Goal: Information Seeking & Learning: Compare options

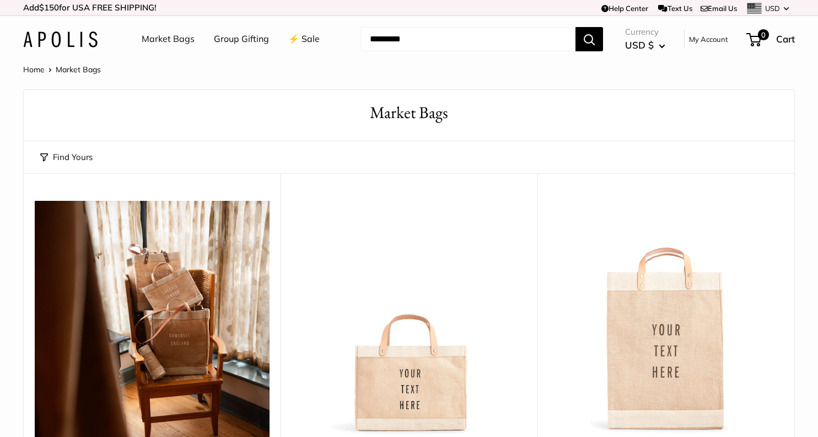
click at [0, 0] on img at bounding box center [0, 0] width 0 height 0
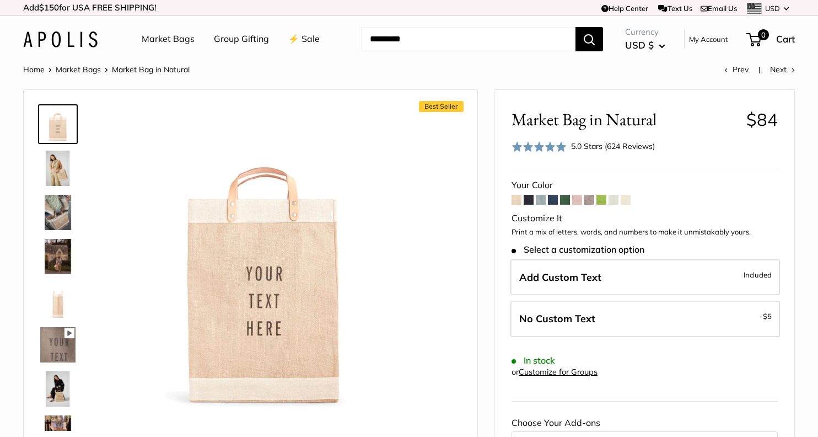
click at [532, 199] on span at bounding box center [529, 200] width 10 height 10
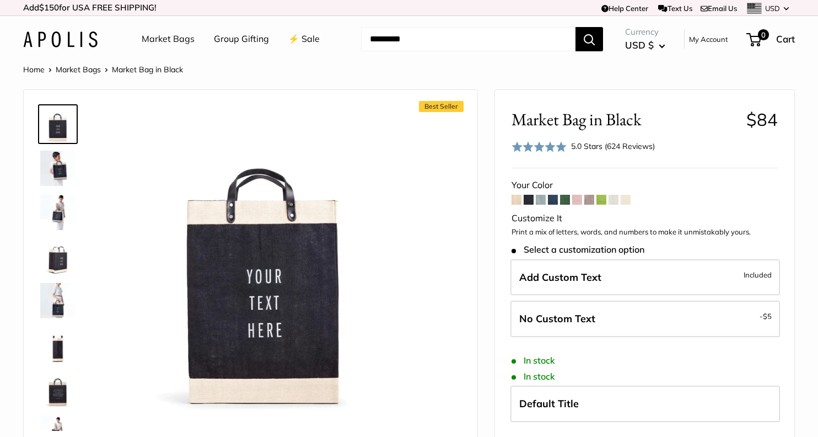
click at [543, 200] on span at bounding box center [541, 200] width 10 height 10
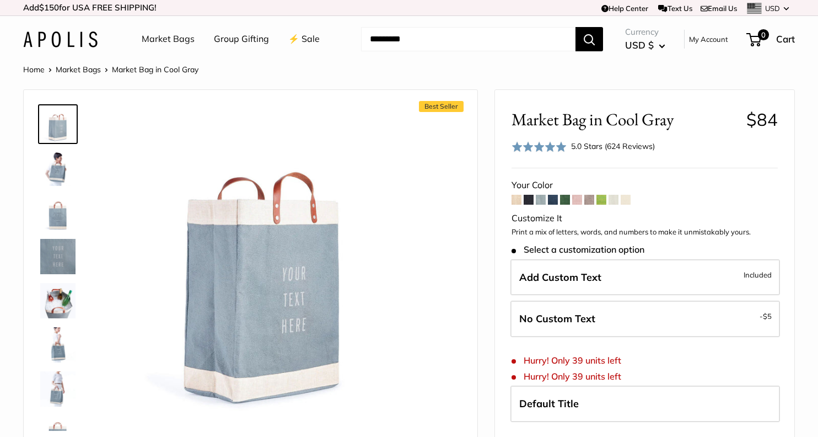
click at [554, 200] on span at bounding box center [553, 200] width 10 height 10
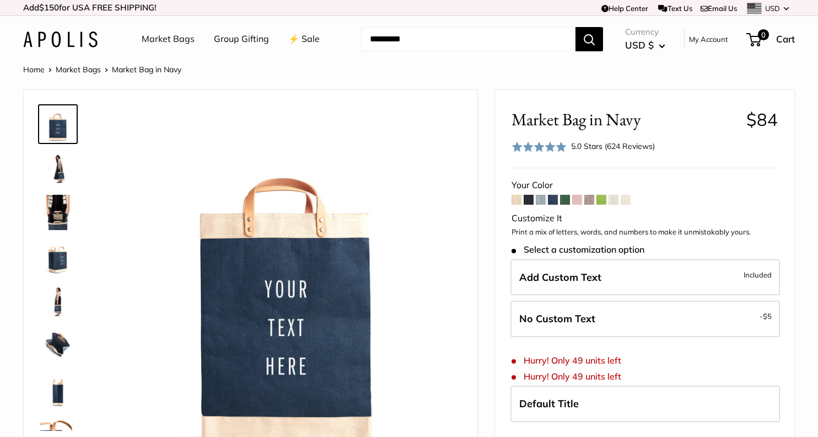
click at [543, 197] on span at bounding box center [541, 200] width 10 height 10
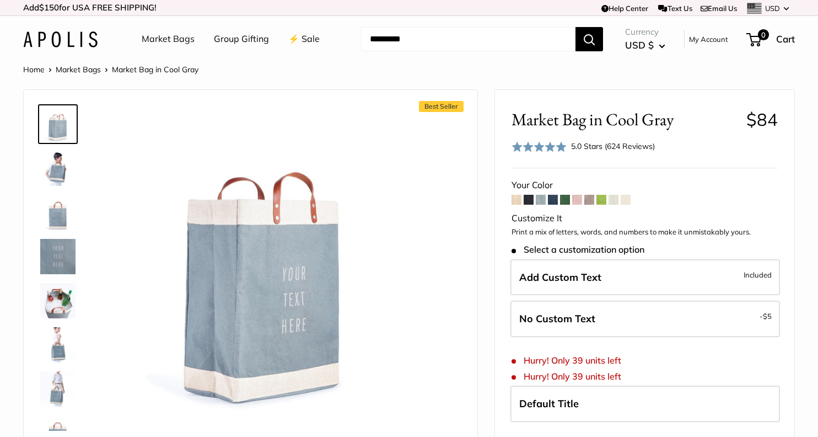
click at [566, 198] on span at bounding box center [565, 200] width 10 height 10
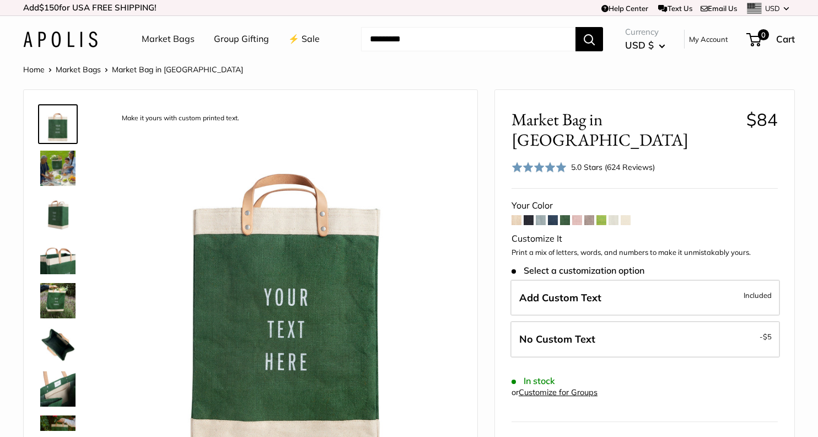
click at [590, 215] on span at bounding box center [590, 220] width 10 height 10
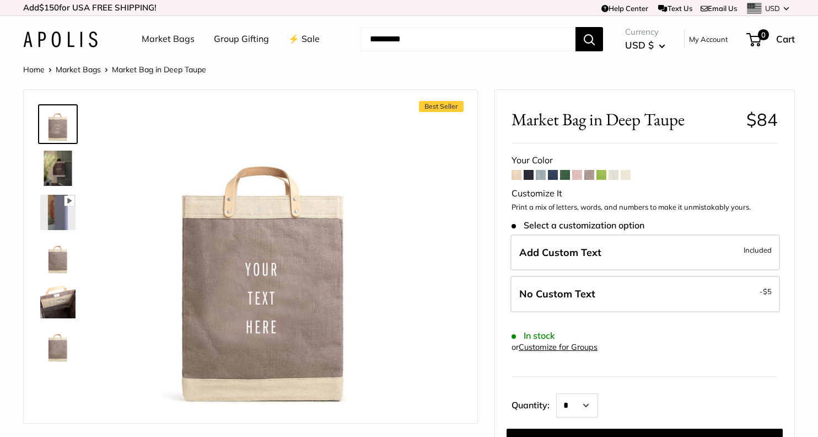
click at [615, 176] on span at bounding box center [614, 175] width 10 height 10
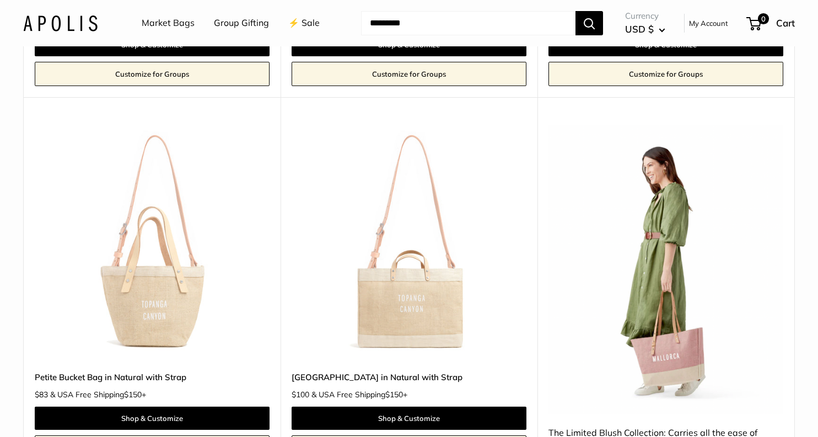
scroll to position [1260, 0]
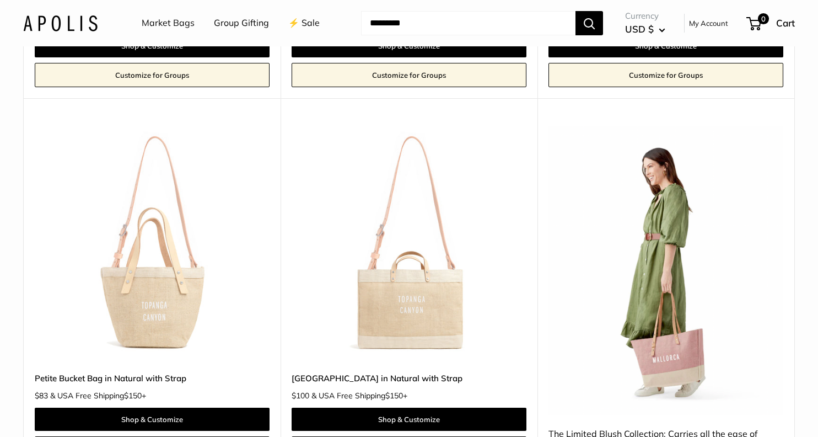
click at [0, 0] on img at bounding box center [0, 0] width 0 height 0
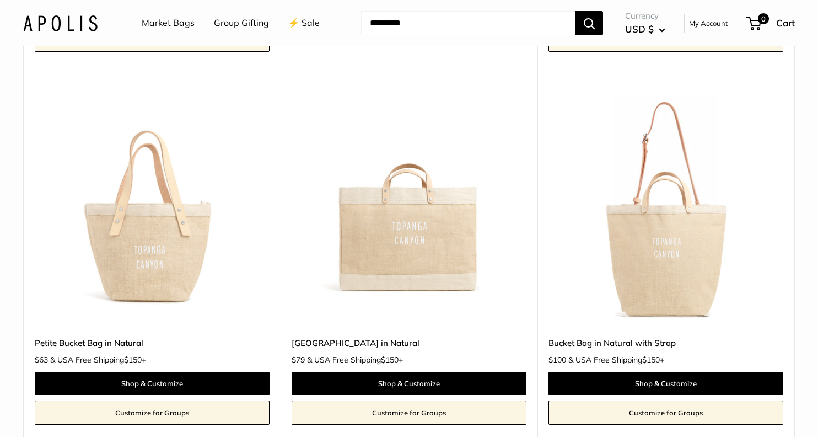
scroll to position [908, 0]
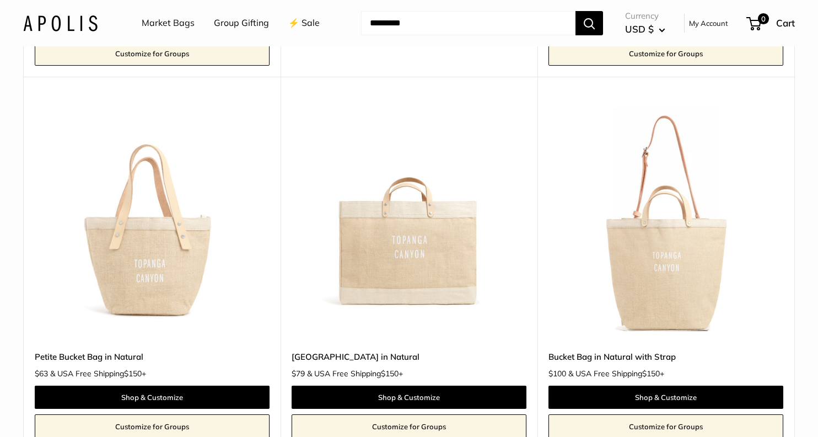
click at [0, 0] on img at bounding box center [0, 0] width 0 height 0
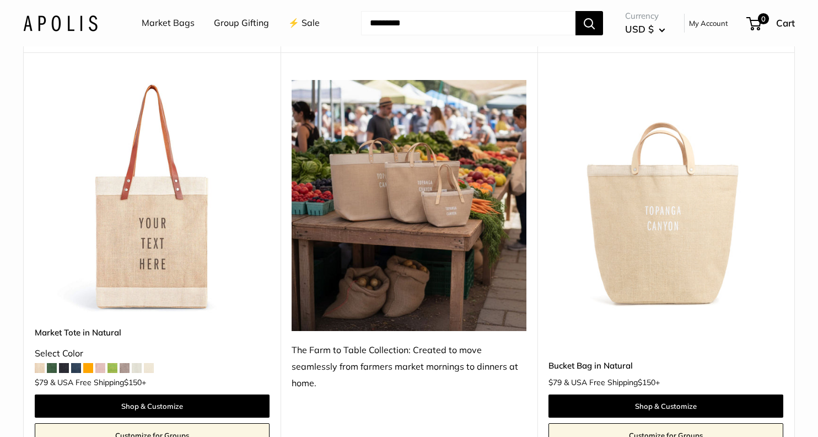
scroll to position [549, 0]
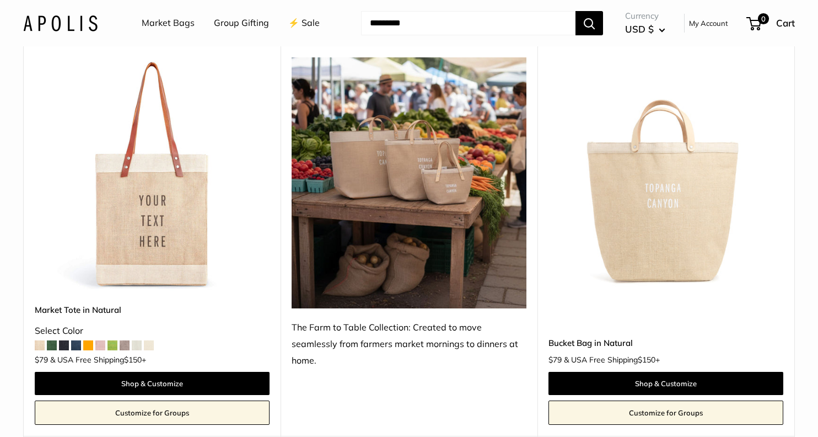
click at [0, 0] on img at bounding box center [0, 0] width 0 height 0
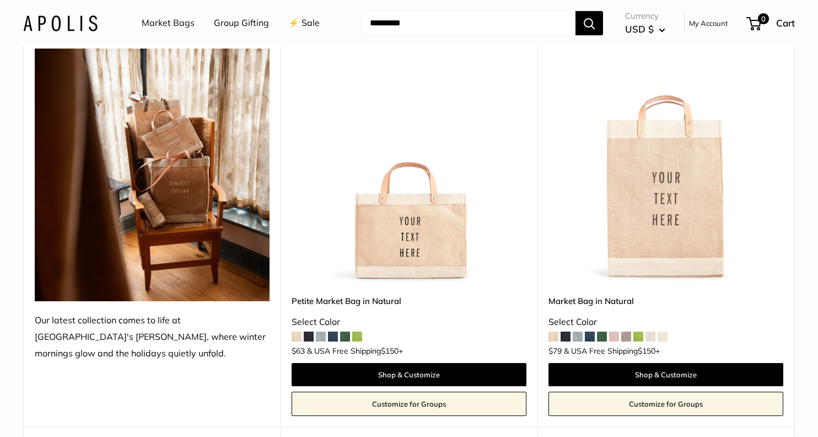
scroll to position [154, 0]
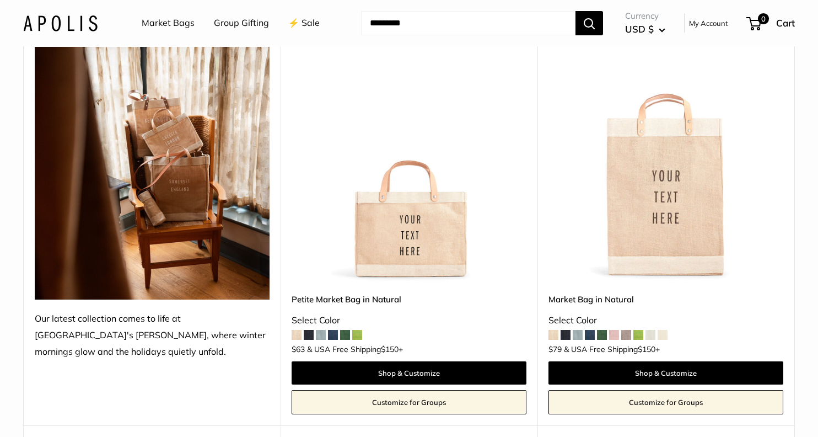
click at [0, 0] on img at bounding box center [0, 0] width 0 height 0
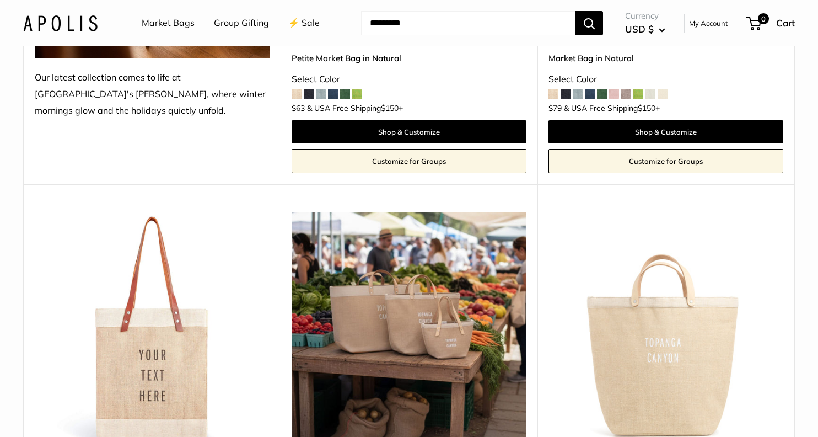
scroll to position [368, 0]
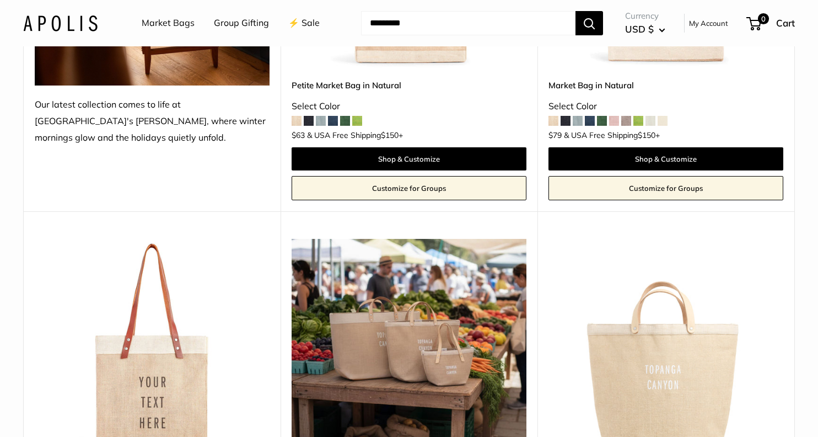
click at [420, 390] on img at bounding box center [409, 364] width 235 height 251
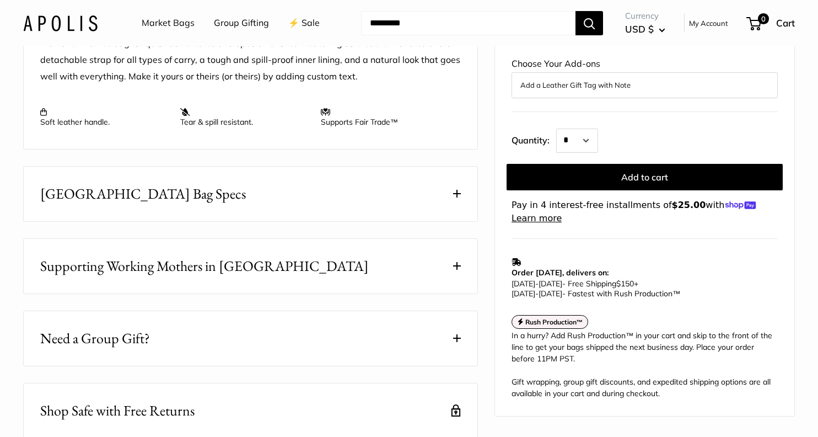
scroll to position [501, 0]
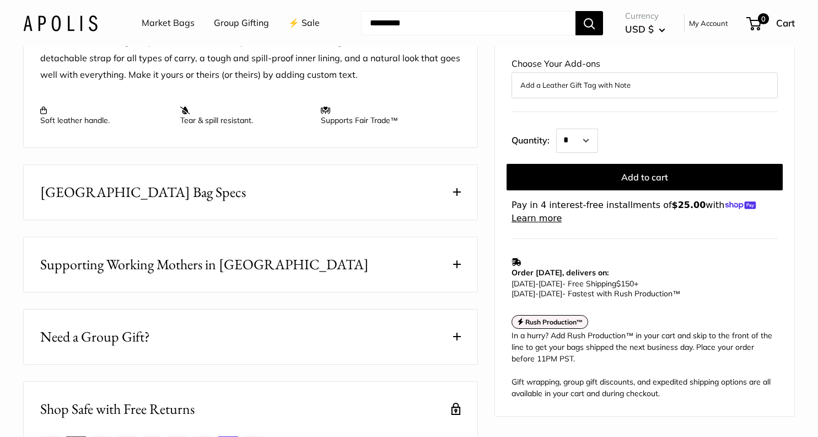
click at [458, 196] on span at bounding box center [457, 192] width 8 height 8
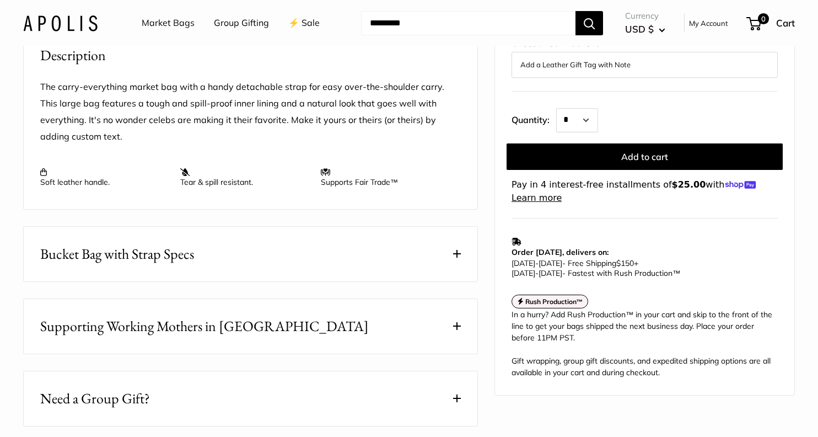
scroll to position [458, 0]
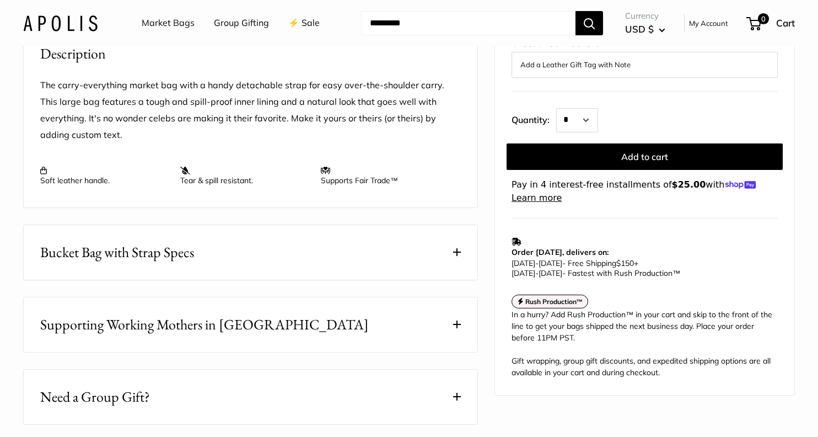
click at [457, 256] on span at bounding box center [457, 252] width 8 height 8
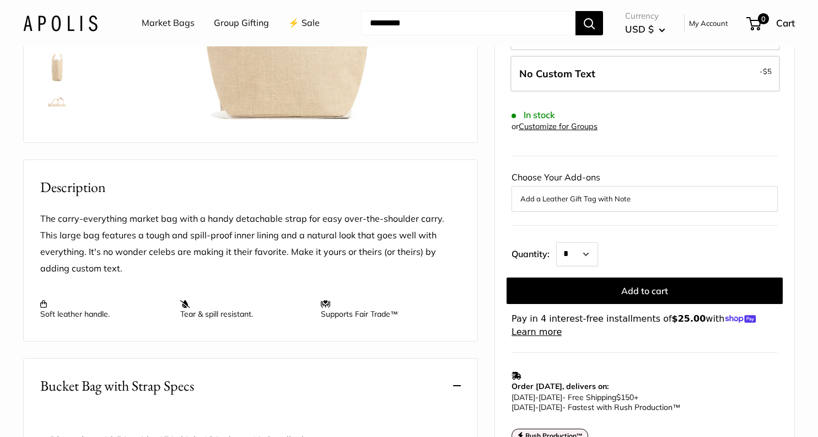
scroll to position [324, 0]
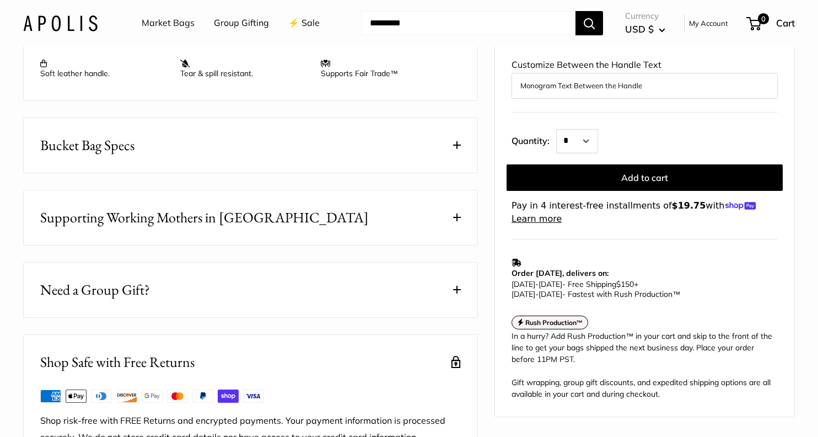
scroll to position [508, 0]
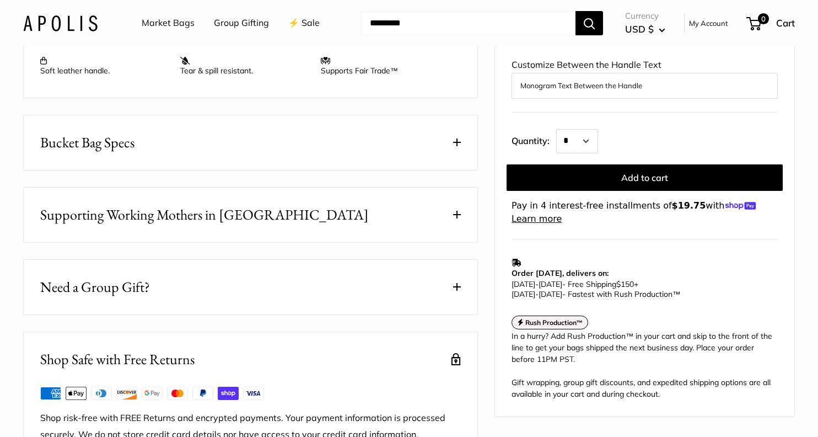
click at [458, 146] on span at bounding box center [457, 142] width 8 height 8
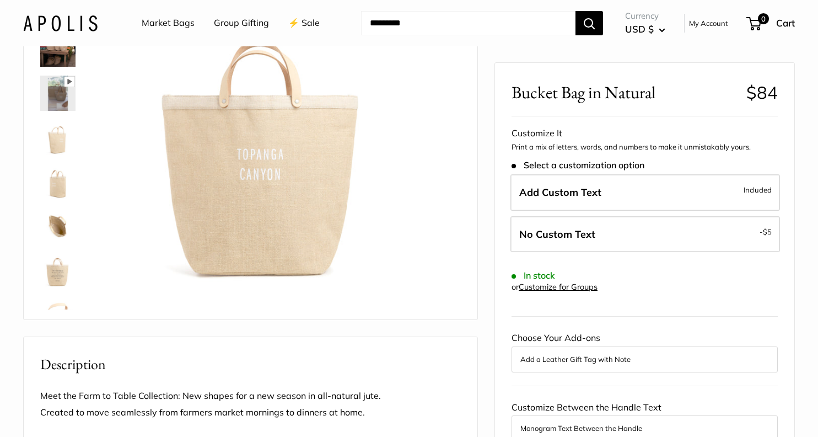
scroll to position [121, 0]
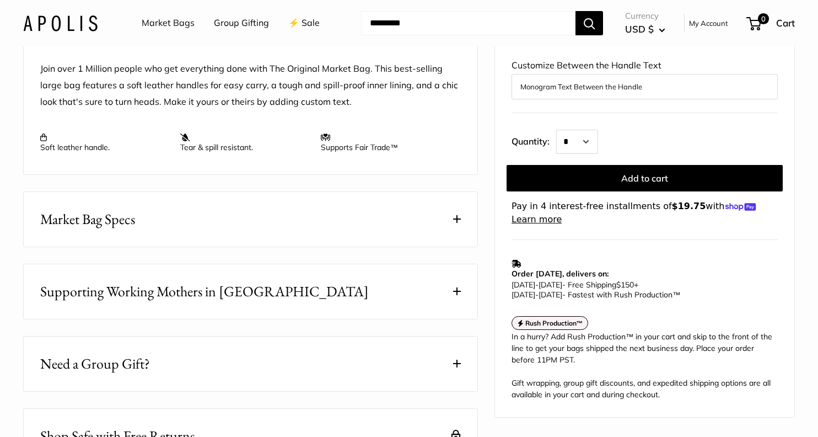
scroll to position [454, 0]
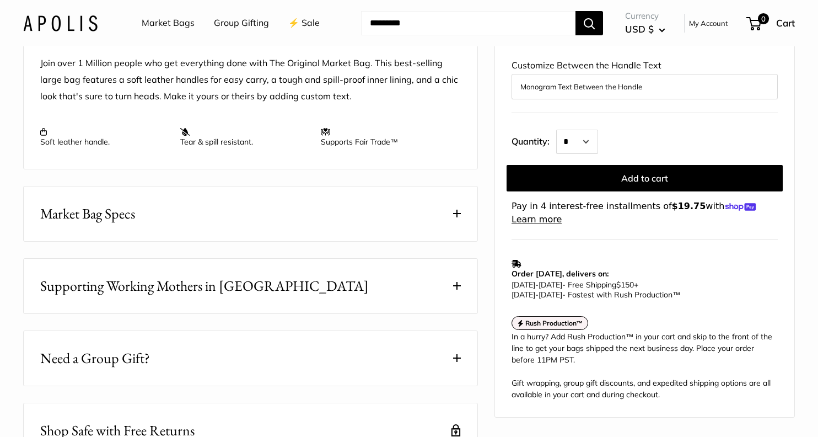
click at [459, 217] on span at bounding box center [457, 214] width 8 height 8
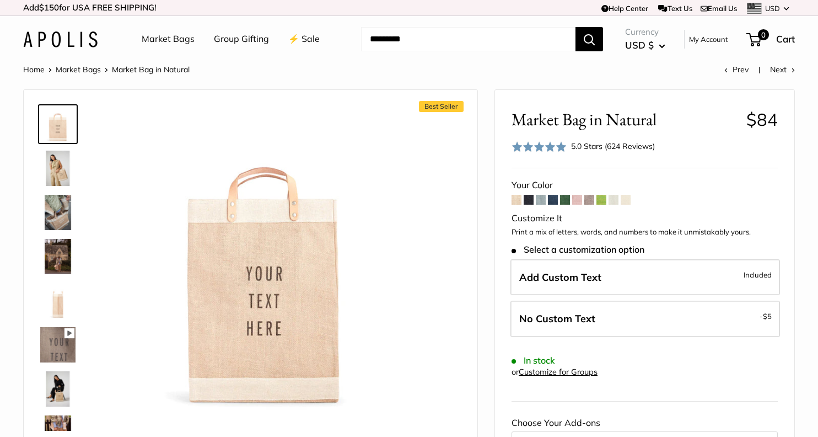
scroll to position [0, 0]
